Goal: Task Accomplishment & Management: Use online tool/utility

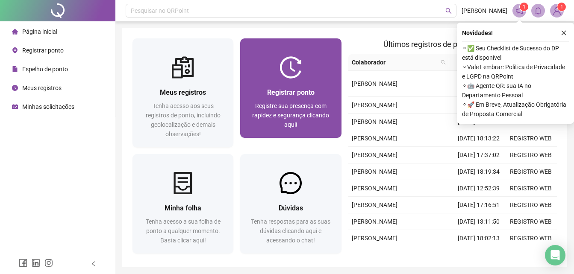
click at [281, 64] on img at bounding box center [290, 67] width 22 height 22
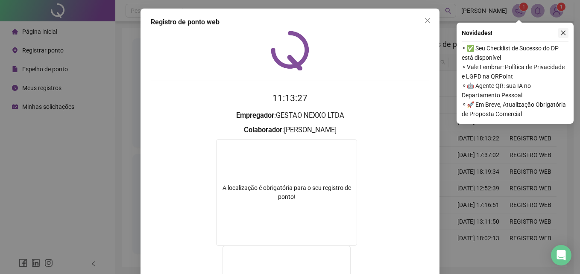
click at [562, 35] on icon "close" at bounding box center [563, 33] width 6 height 6
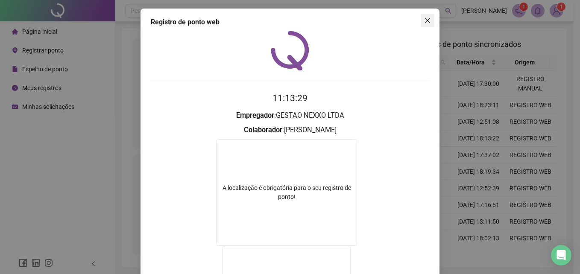
click at [424, 19] on icon "close" at bounding box center [427, 20] width 7 height 7
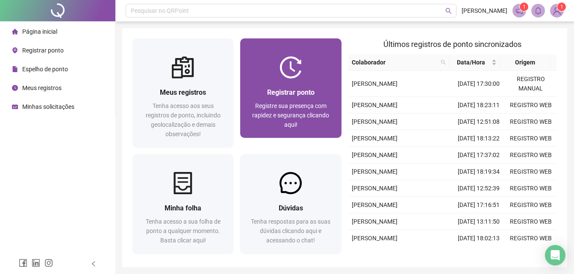
click at [299, 90] on span "Registrar ponto" at bounding box center [290, 92] width 47 height 8
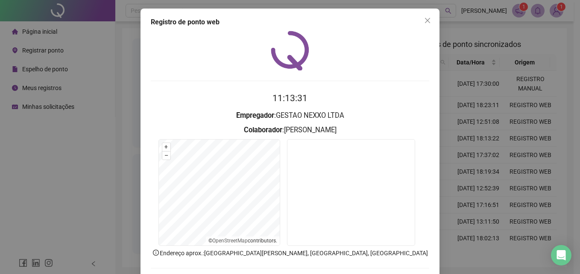
scroll to position [41, 0]
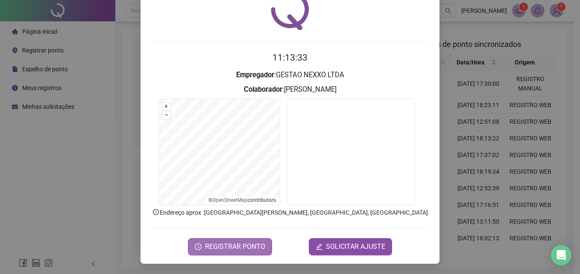
click at [249, 249] on span "REGISTRAR PONTO" at bounding box center [235, 247] width 60 height 10
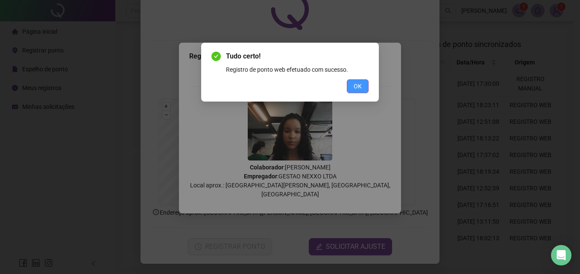
click at [355, 90] on span "OK" at bounding box center [358, 86] width 8 height 9
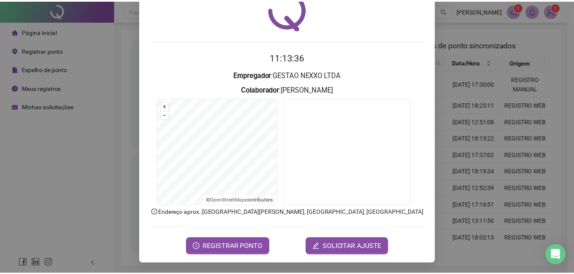
scroll to position [0, 0]
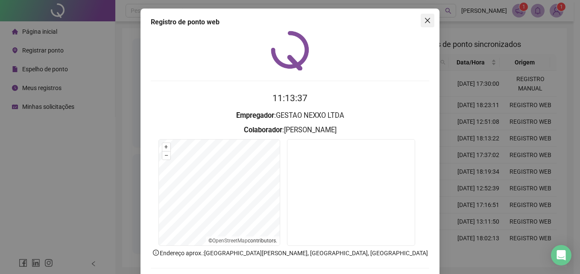
click at [424, 18] on icon "close" at bounding box center [427, 20] width 7 height 7
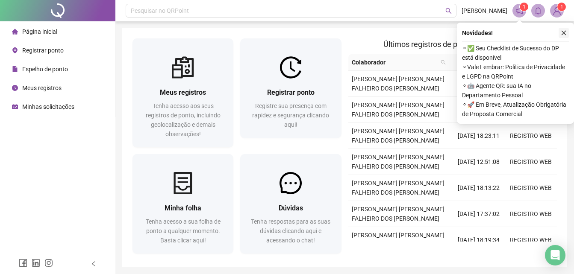
click at [562, 31] on icon "close" at bounding box center [563, 33] width 5 height 5
